Goal: Task Accomplishment & Management: Use online tool/utility

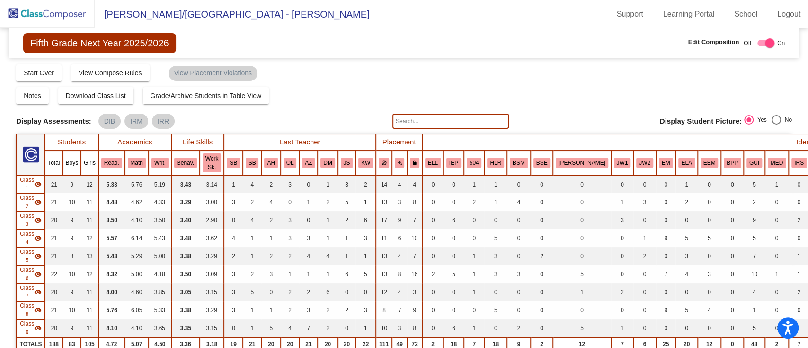
click at [55, 26] on img at bounding box center [47, 14] width 95 height 28
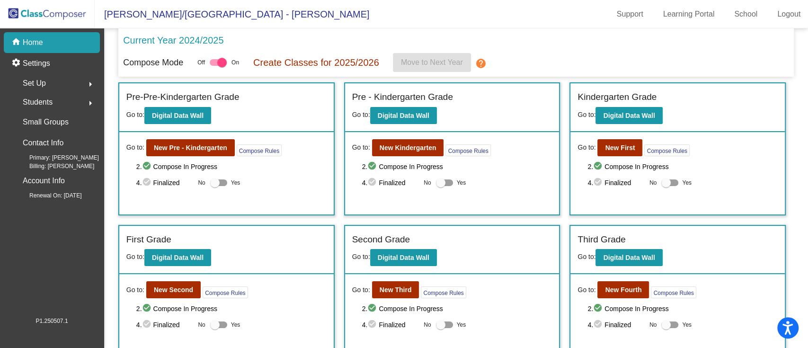
scroll to position [110, 0]
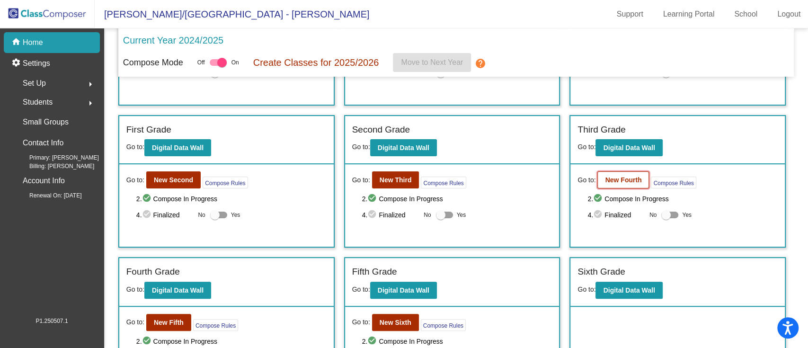
click at [640, 182] on button "New Fourth" at bounding box center [623, 179] width 52 height 17
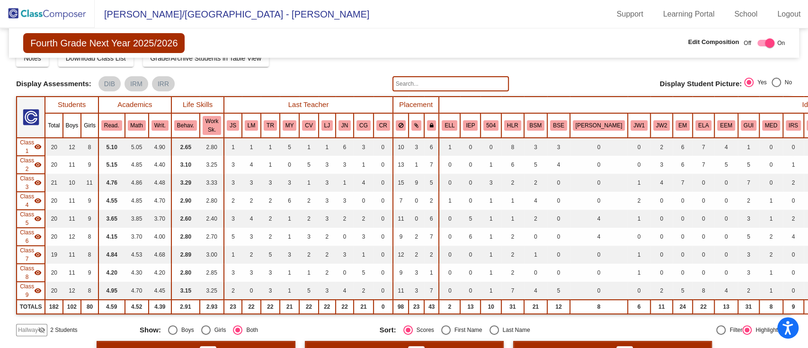
scroll to position [32, 0]
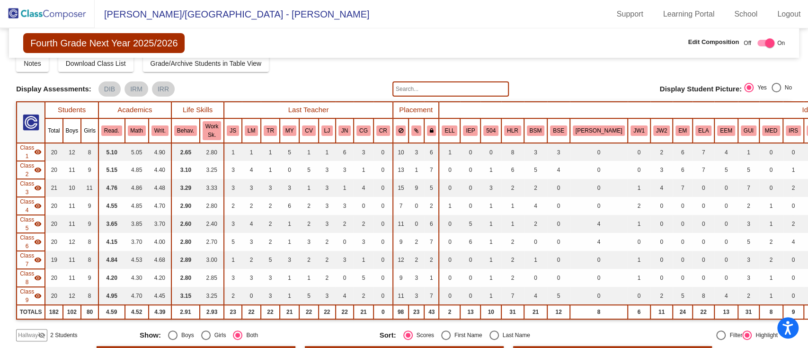
click at [532, 135] on th "BSM" at bounding box center [536, 130] width 24 height 25
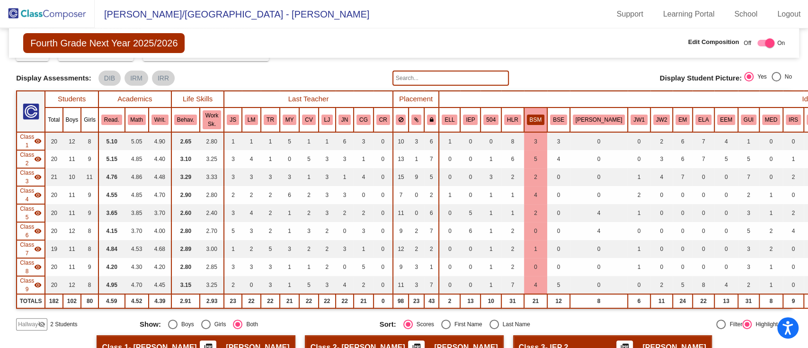
scroll to position [43, 0]
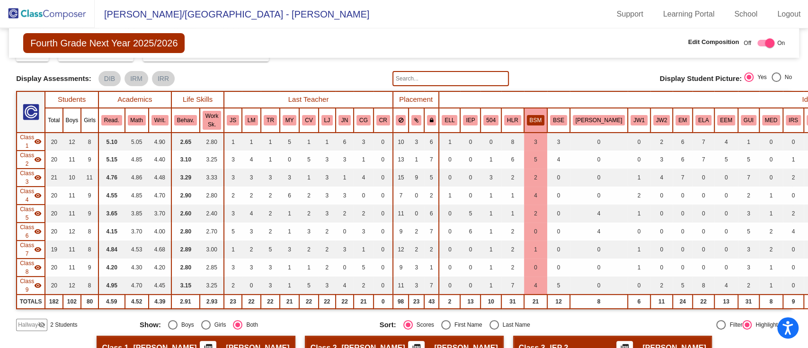
click at [627, 112] on th "JW1" at bounding box center [638, 120] width 23 height 25
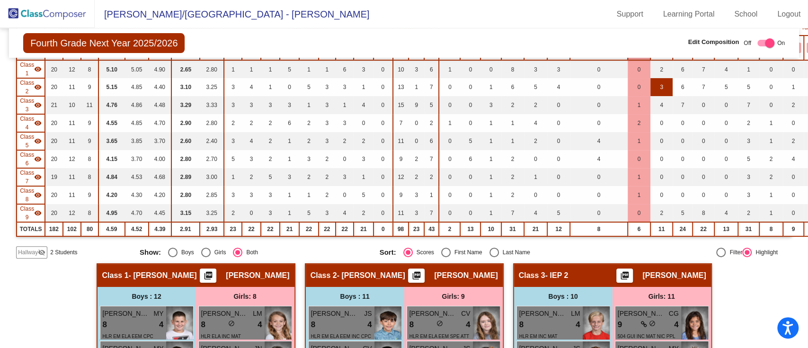
scroll to position [72, 0]
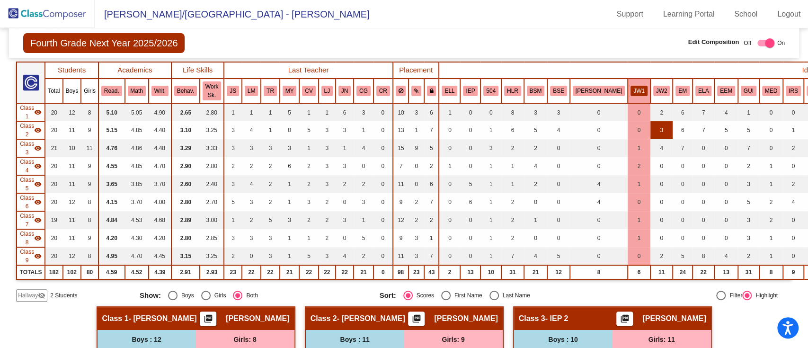
click at [653, 93] on button "JW2" at bounding box center [661, 91] width 17 height 10
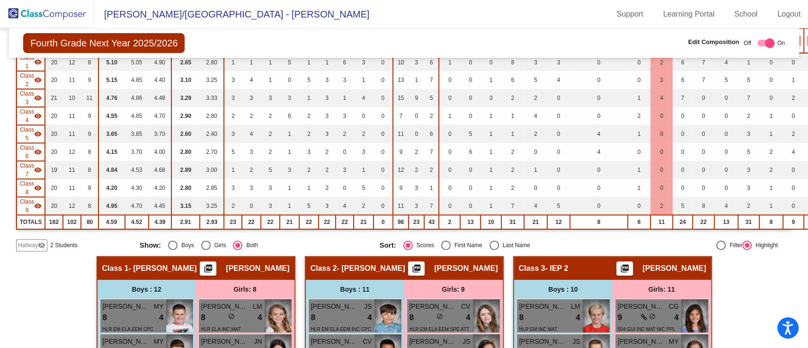
scroll to position [0, 0]
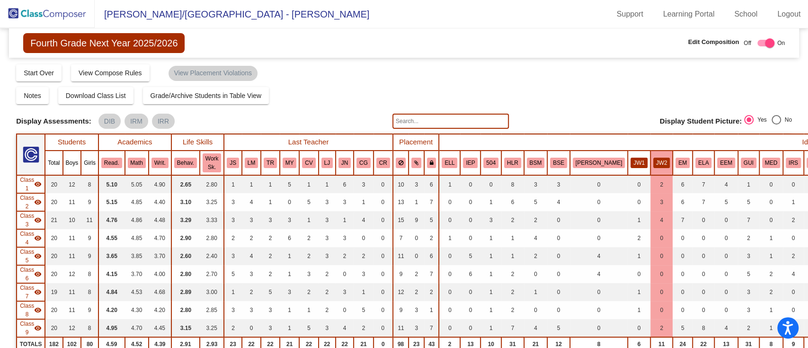
click at [630, 166] on button "JW1" at bounding box center [638, 163] width 17 height 10
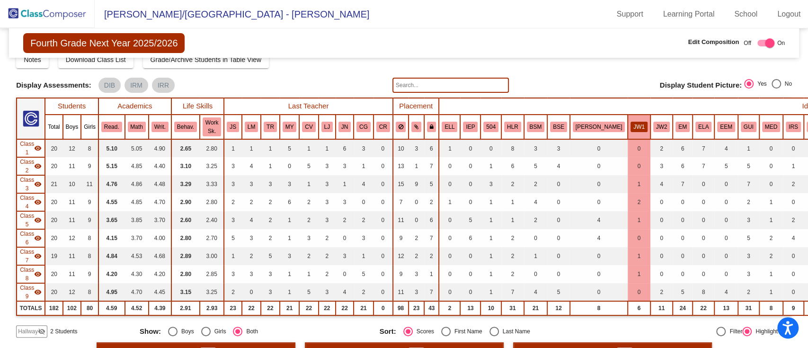
scroll to position [11, 0]
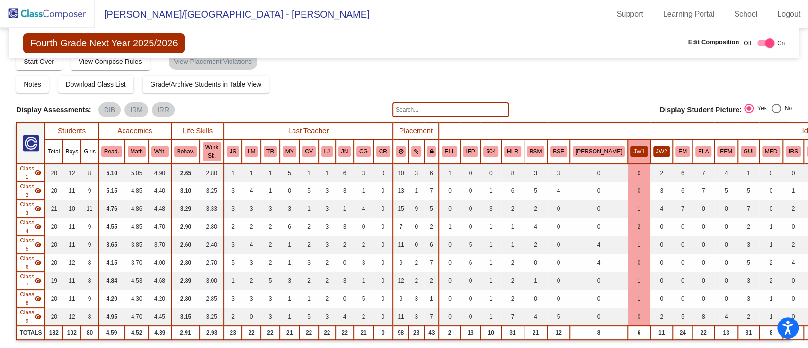
click at [653, 156] on button "JW2" at bounding box center [661, 151] width 17 height 10
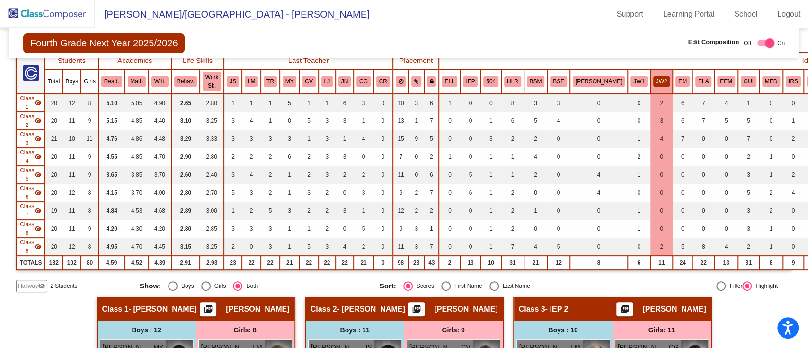
scroll to position [45, 0]
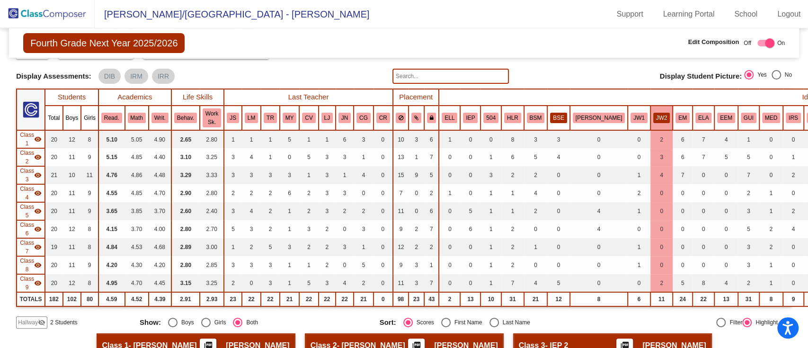
click at [550, 117] on button "BSE" at bounding box center [558, 118] width 17 height 10
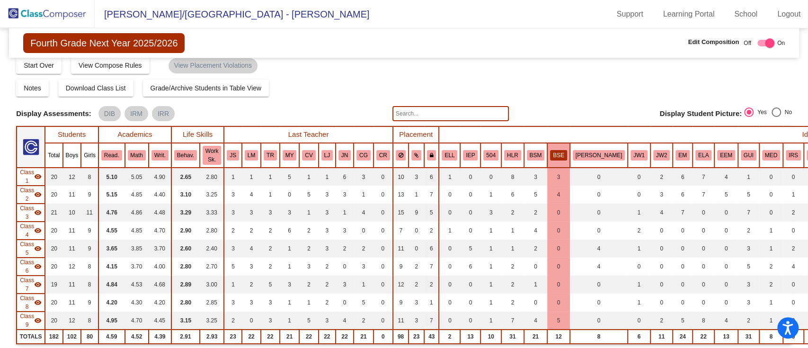
scroll to position [0, 0]
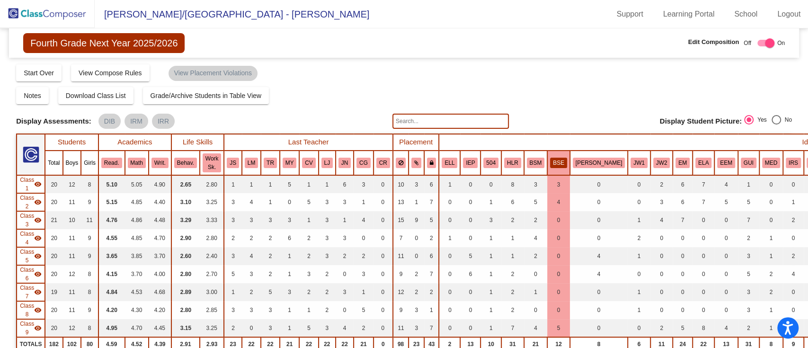
click at [551, 167] on button "BSE" at bounding box center [558, 163] width 17 height 10
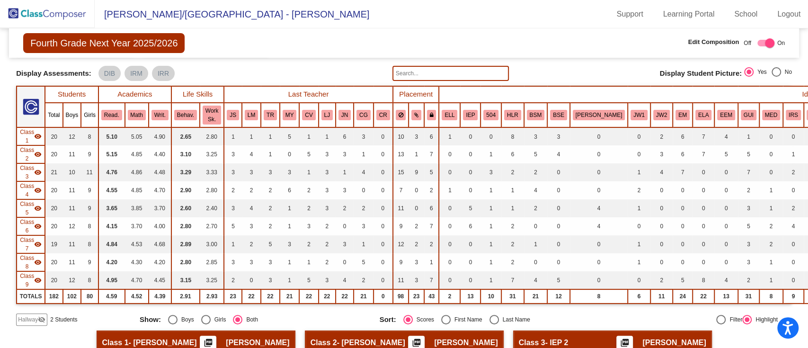
scroll to position [34, 0]
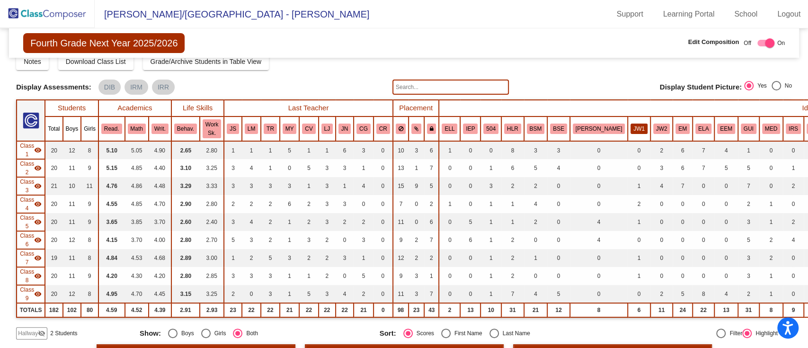
click at [630, 127] on button "JW1" at bounding box center [638, 128] width 17 height 10
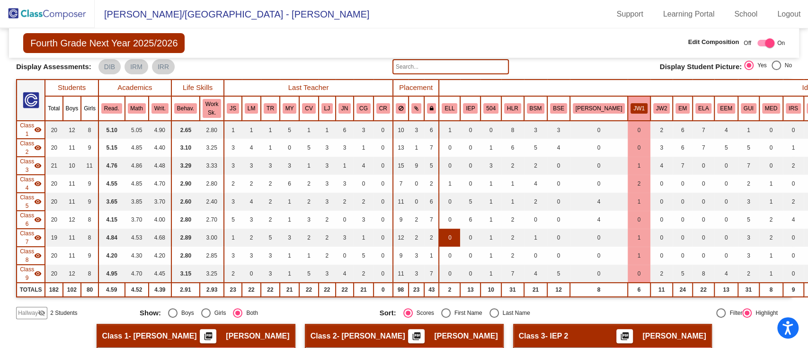
scroll to position [54, 0]
click at [531, 106] on button "BSM" at bounding box center [536, 109] width 18 height 10
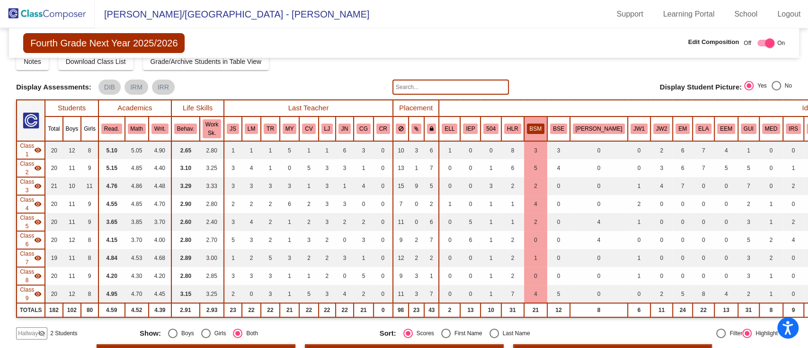
scroll to position [0, 0]
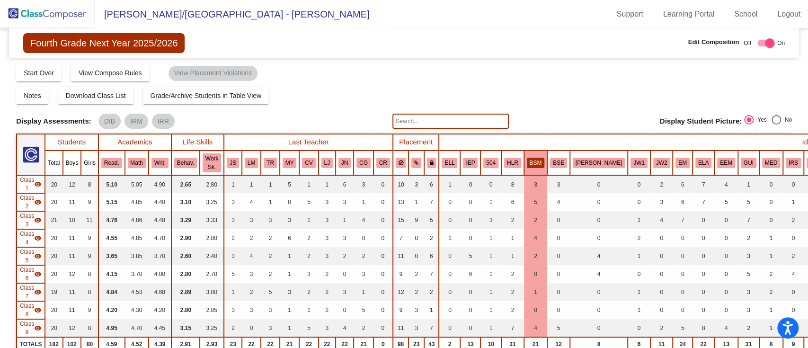
click at [561, 166] on th "BSE" at bounding box center [558, 162] width 23 height 25
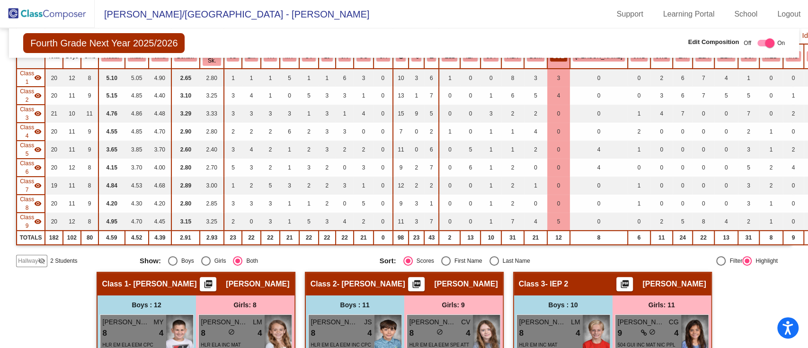
scroll to position [88, 0]
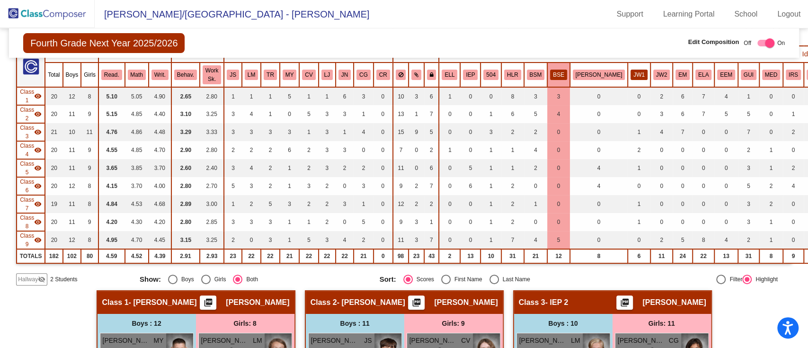
click at [630, 72] on button "JW1" at bounding box center [638, 75] width 17 height 10
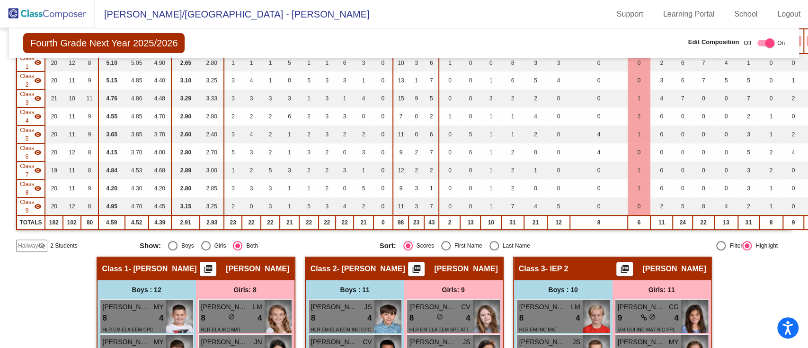
scroll to position [55, 0]
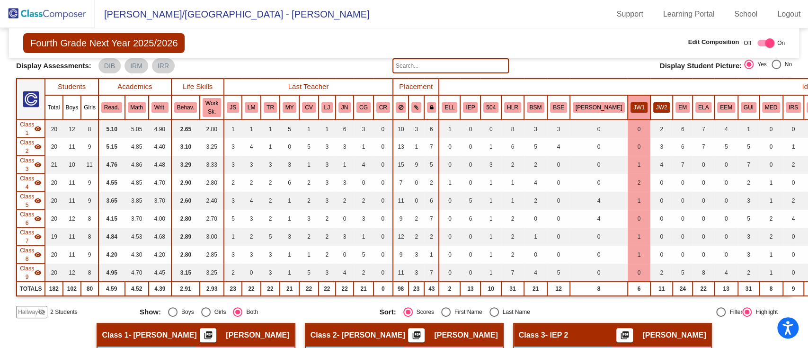
click at [653, 103] on button "JW2" at bounding box center [661, 107] width 17 height 10
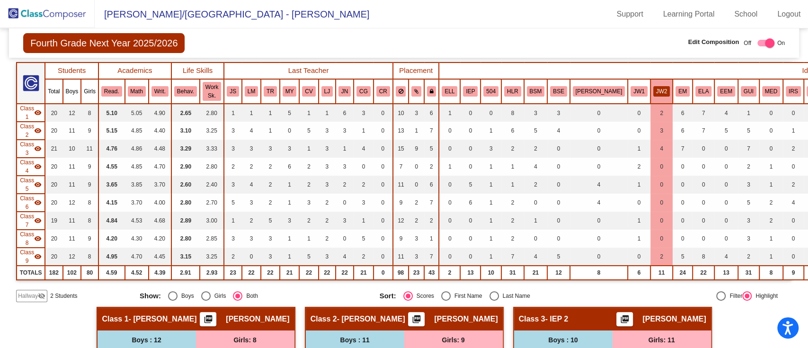
scroll to position [69, 0]
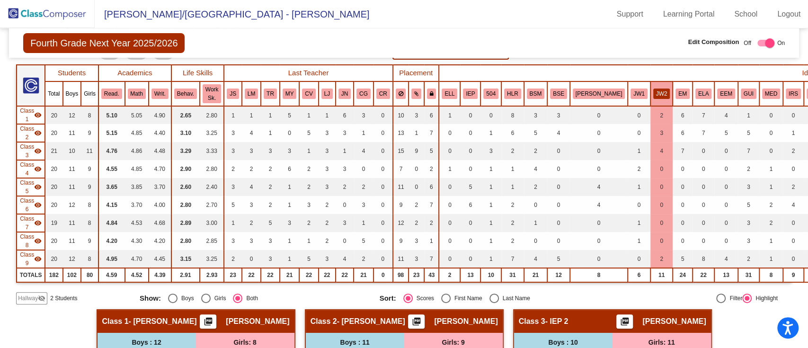
click at [627, 100] on th "JW1" at bounding box center [638, 93] width 23 height 25
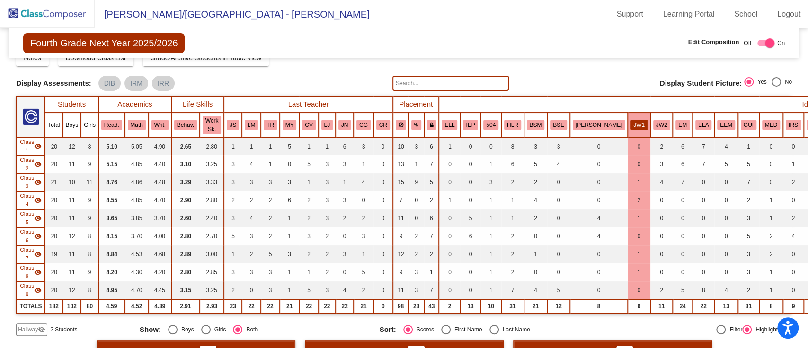
scroll to position [37, 0]
click at [533, 126] on button "BSM" at bounding box center [536, 125] width 18 height 10
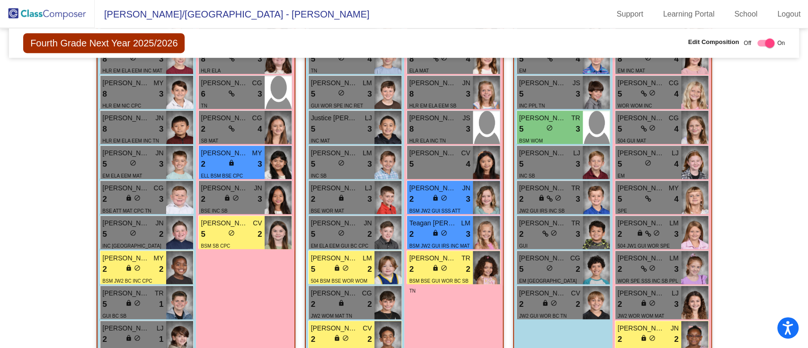
scroll to position [445, 0]
